Goal: Information Seeking & Learning: Learn about a topic

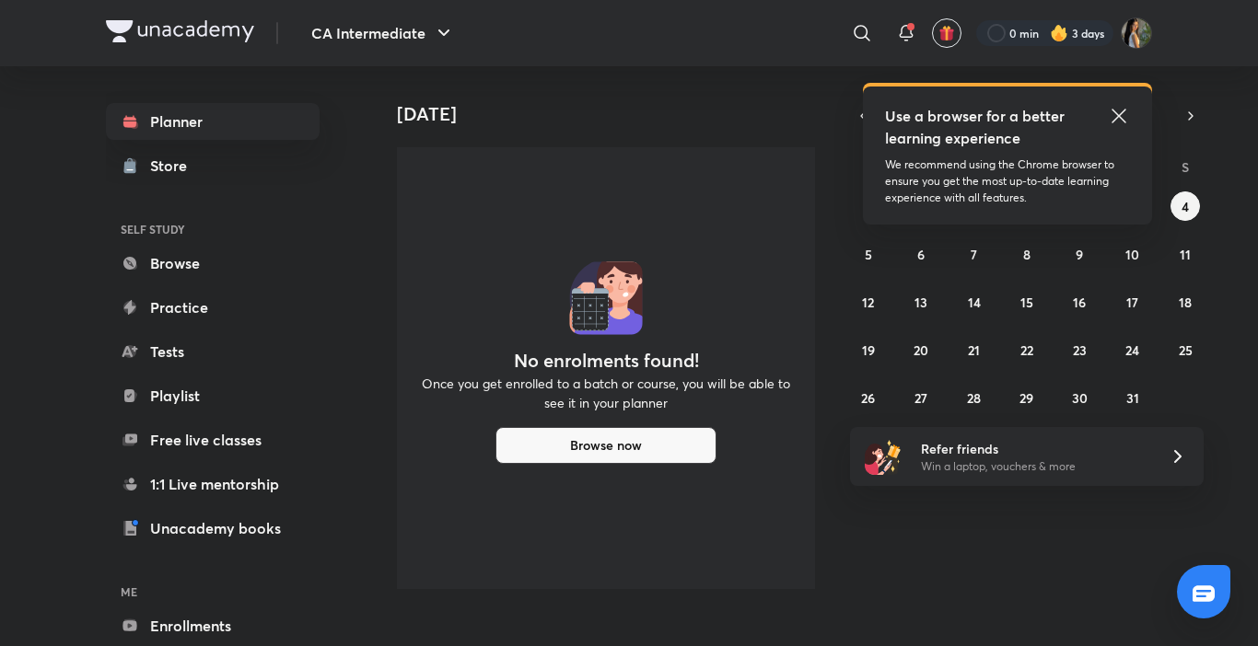
click at [1122, 117] on icon at bounding box center [1119, 116] width 22 height 22
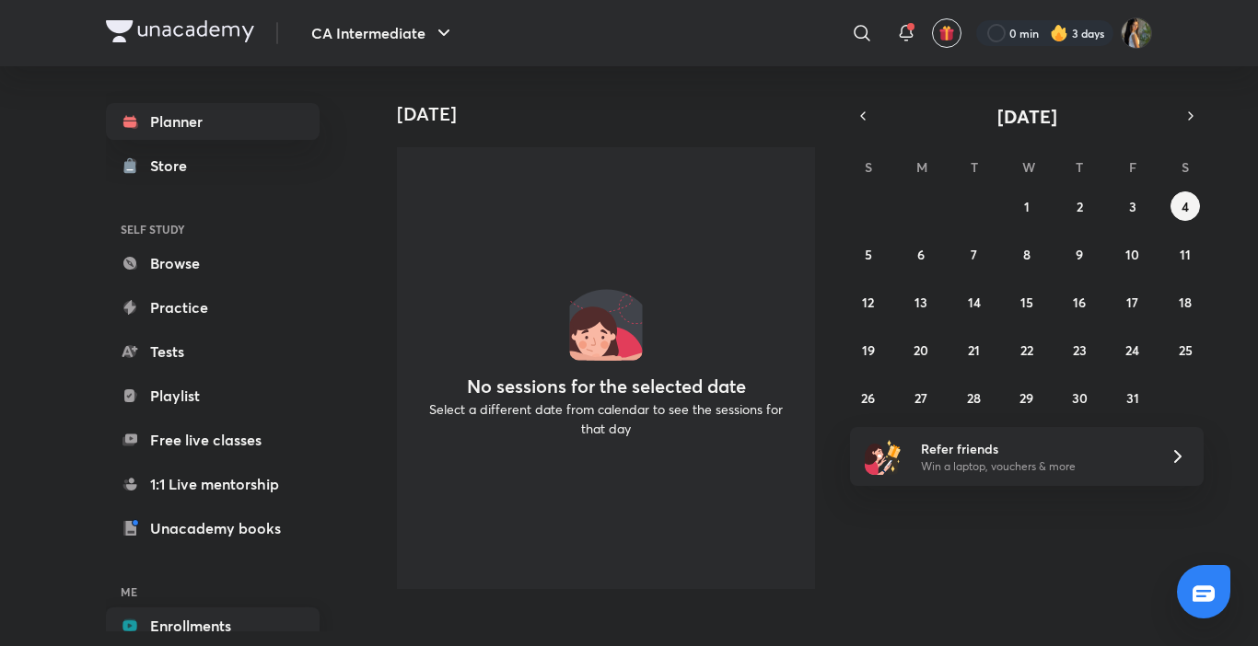
click at [252, 618] on link "Enrollments" at bounding box center [213, 626] width 214 height 37
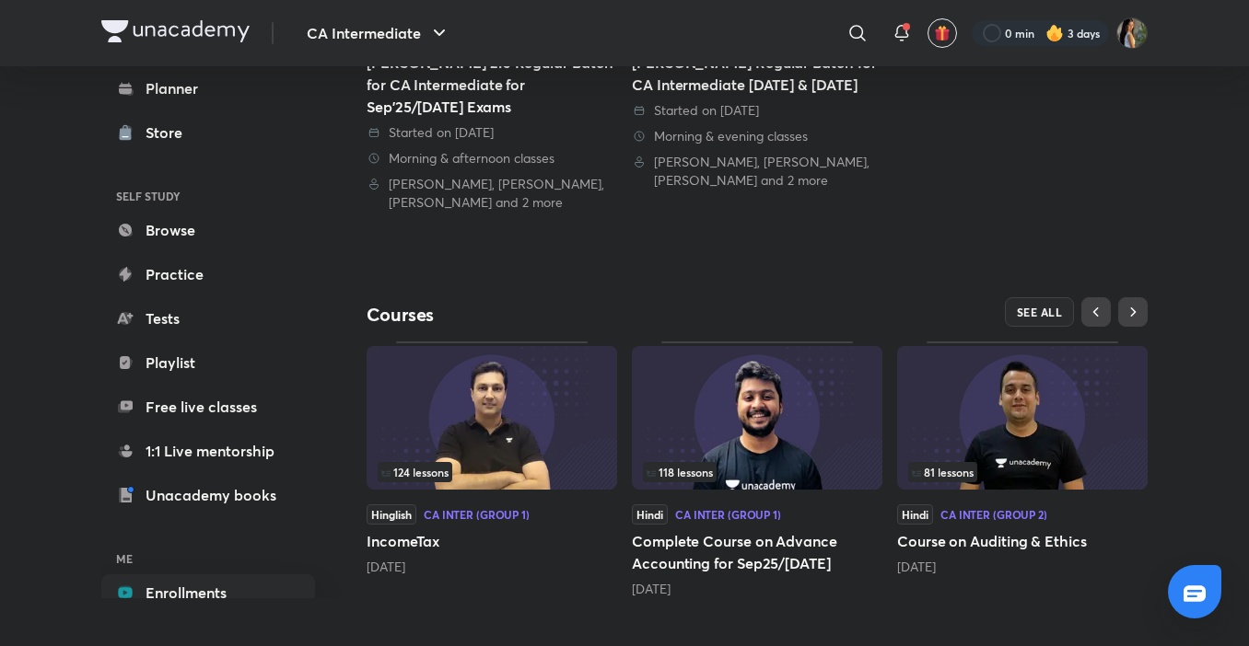
scroll to position [442, 0]
click at [958, 471] on span "81 lessons" at bounding box center [943, 471] width 62 height 11
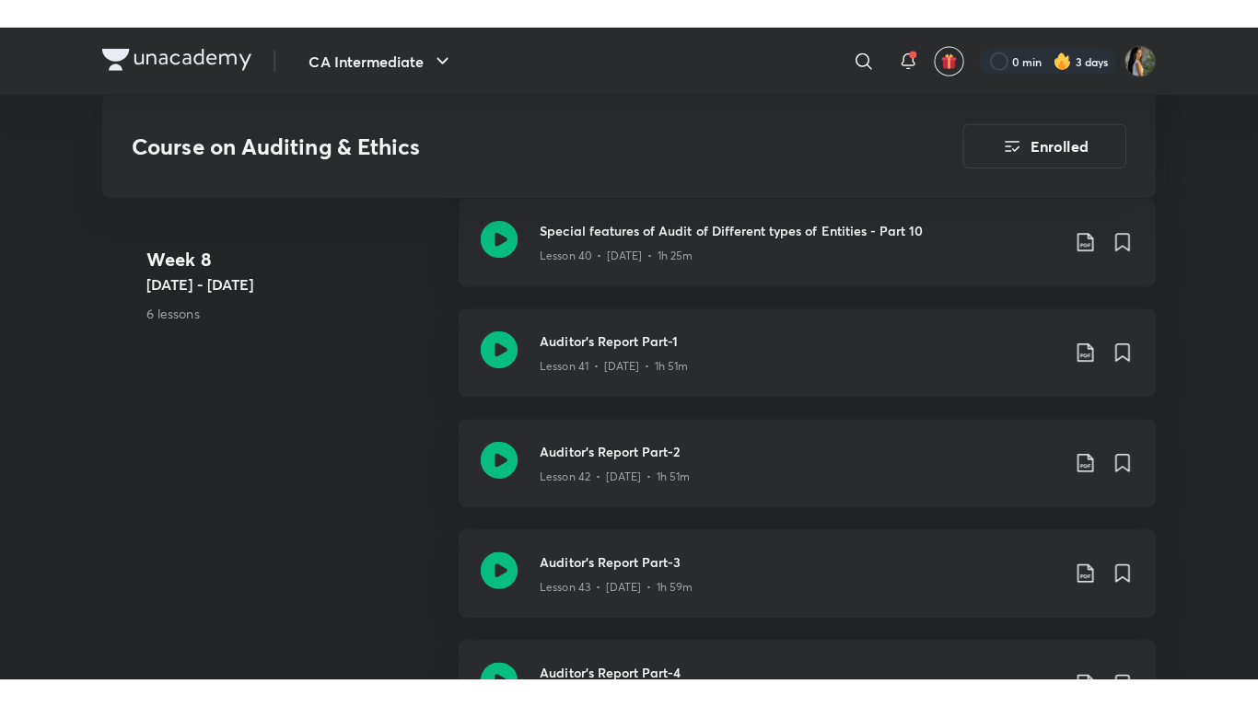
scroll to position [6003, 0]
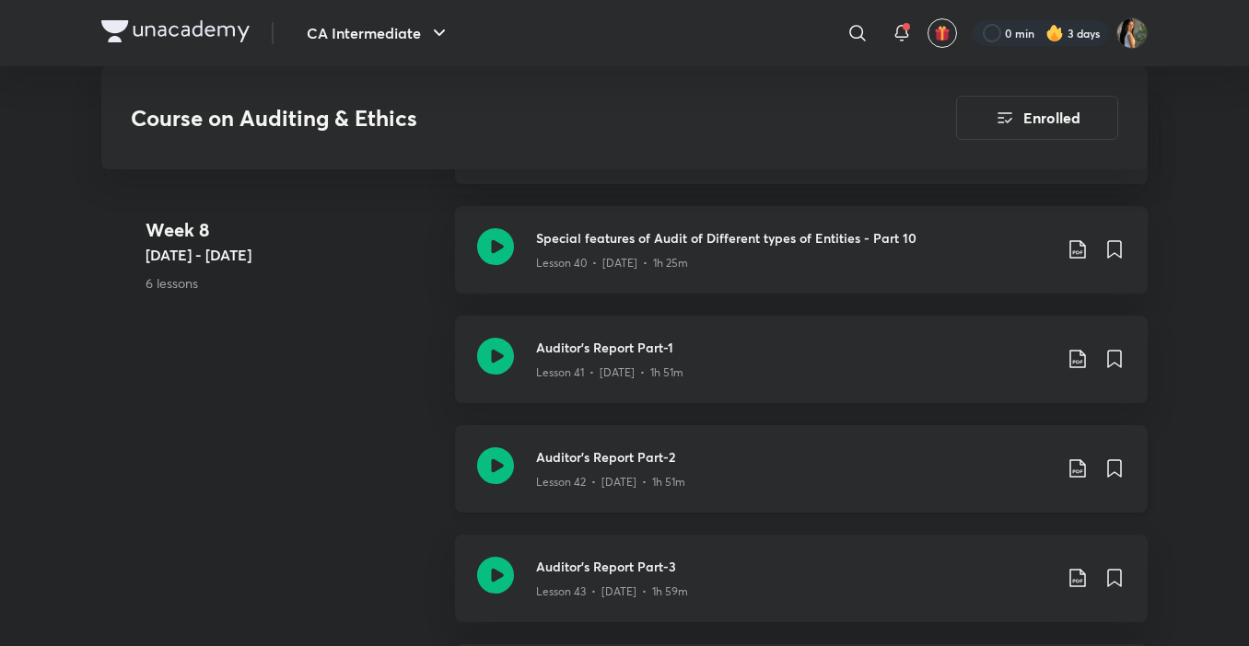
click at [845, 478] on div "Lesson 42 • [DATE] • 1h 51m" at bounding box center [794, 479] width 516 height 24
